Goal: Information Seeking & Learning: Learn about a topic

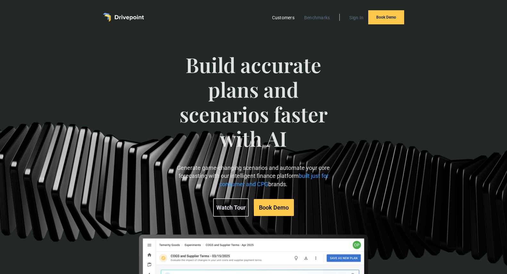
click at [281, 21] on link "Customers" at bounding box center [283, 17] width 29 height 8
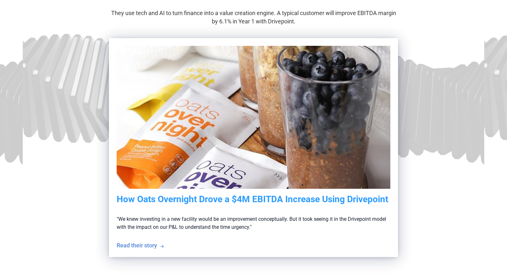
scroll to position [138, 0]
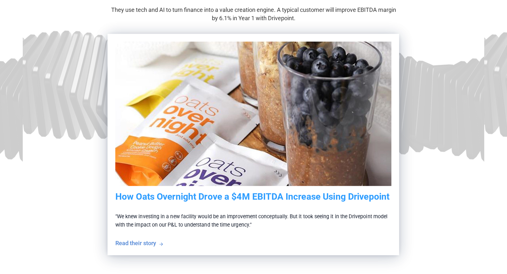
click at [153, 243] on div "Read their story" at bounding box center [135, 243] width 41 height 8
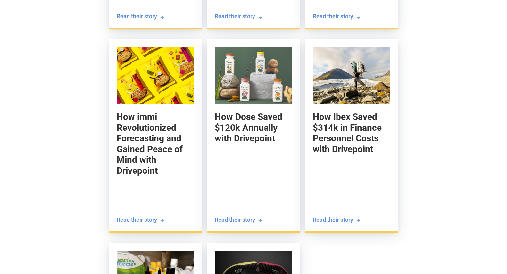
scroll to position [1606, 0]
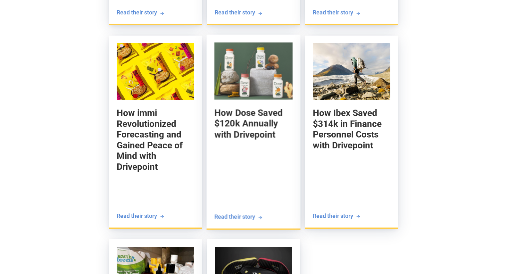
click at [229, 212] on div "Read their story" at bounding box center [234, 216] width 41 height 8
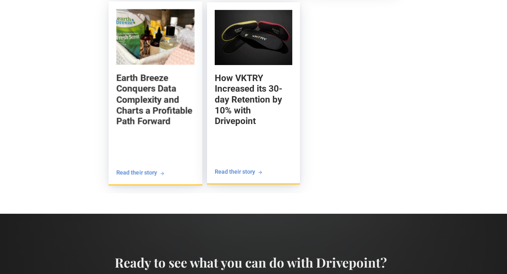
scroll to position [1843, 0]
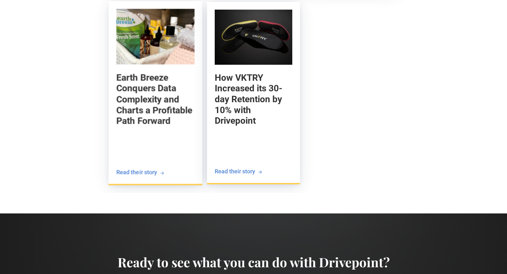
click at [142, 168] on div "Read their story" at bounding box center [136, 172] width 41 height 8
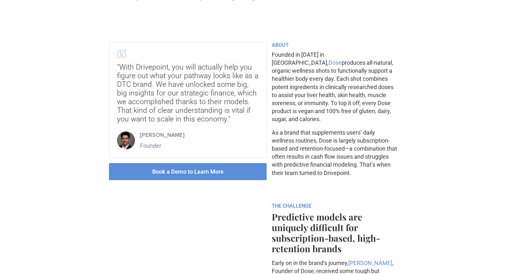
scroll to position [155, 0]
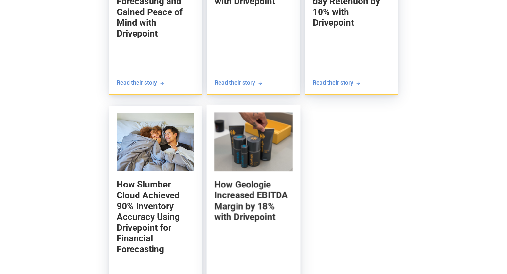
scroll to position [1546, 0]
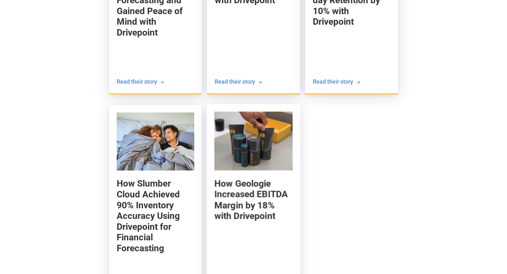
click at [254, 202] on h5 "How Geologie Increased EBITDA Margin by 18% with Drivepoint" at bounding box center [253, 200] width 78 height 44
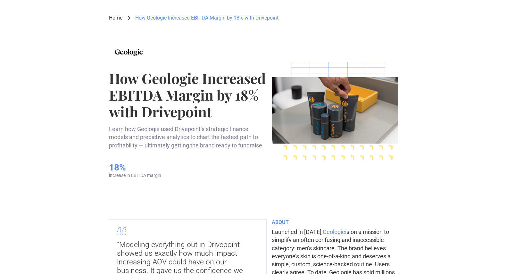
scroll to position [25, 0]
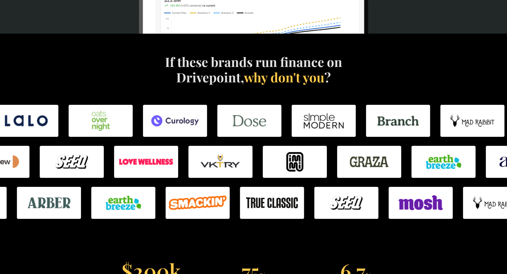
scroll to position [376, 0]
